Goal: Information Seeking & Learning: Find specific page/section

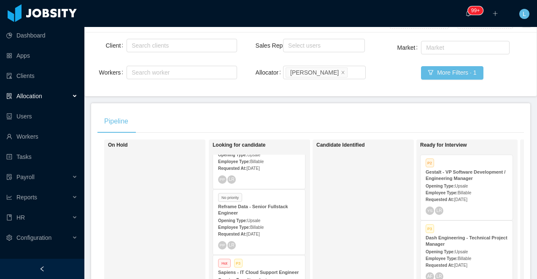
scroll to position [0, 0]
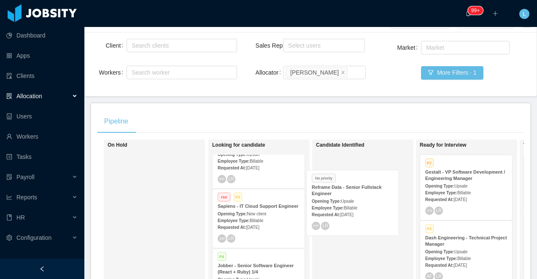
drag, startPoint x: 295, startPoint y: 203, endPoint x: 349, endPoint y: 198, distance: 54.3
click at [349, 198] on div "On Hold Looking for candidate No priority Reframe Data - AI Engineer Opening Ty…" at bounding box center [311, 266] width 427 height 252
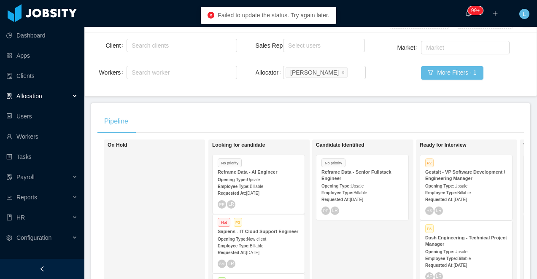
scroll to position [0, 0]
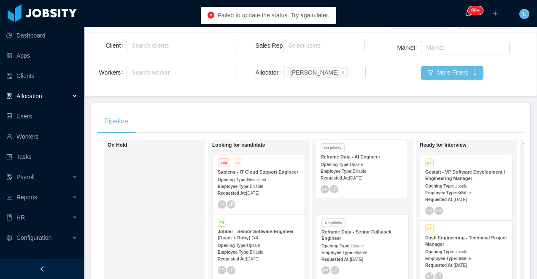
drag, startPoint x: 254, startPoint y: 165, endPoint x: 357, endPoint y: 149, distance: 104.1
click at [357, 149] on div "On Hold Looking for candidate No priority Reframe Data - AI Engineer Opening Ty…" at bounding box center [311, 266] width 427 height 252
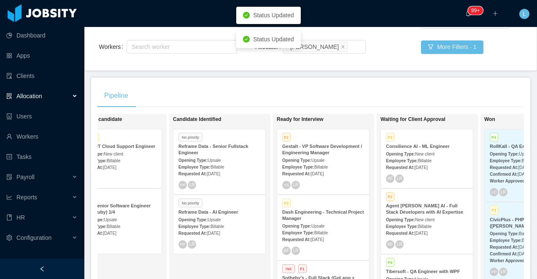
scroll to position [122, 0]
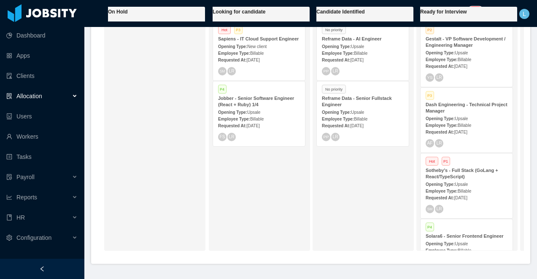
scroll to position [204, 0]
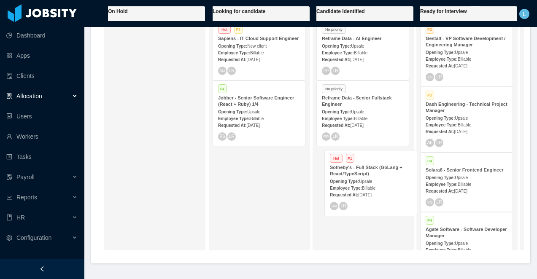
drag, startPoint x: 451, startPoint y: 182, endPoint x: 354, endPoint y: 178, distance: 97.1
click at [354, 178] on div "On Hold Looking for candidate Hot P3 Sapiens - IT Cloud Support Engineer Openin…" at bounding box center [311, 132] width 427 height 252
click at [369, 180] on div "Opening Type: Upsale" at bounding box center [363, 177] width 82 height 9
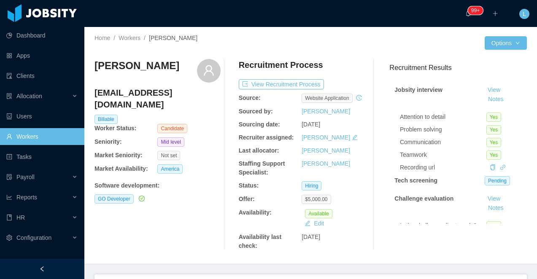
click at [150, 65] on h3 "Ronald Rodriguez" at bounding box center [137, 66] width 85 height 14
click at [147, 66] on h3 "Ronald Rodriguez" at bounding box center [137, 66] width 85 height 14
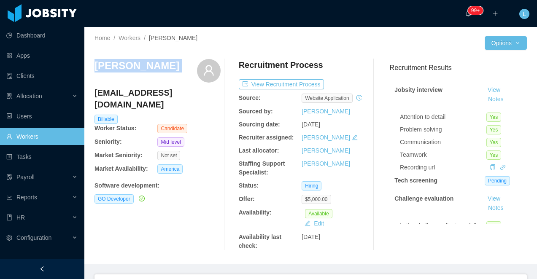
copy div "Ronald Rodriguez"
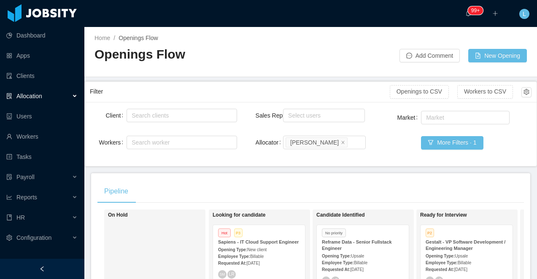
scroll to position [0, 144]
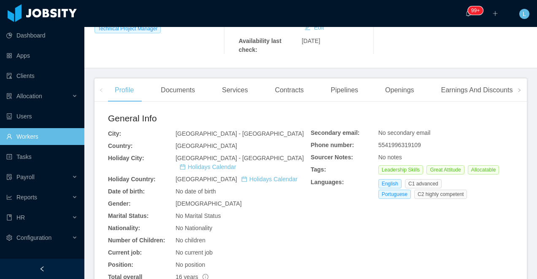
scroll to position [267, 0]
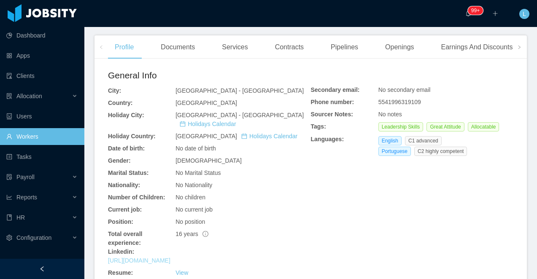
click at [133, 257] on link "[URL][DOMAIN_NAME]" at bounding box center [139, 260] width 62 height 7
